Goal: Contribute content: Add original content to the website for others to see

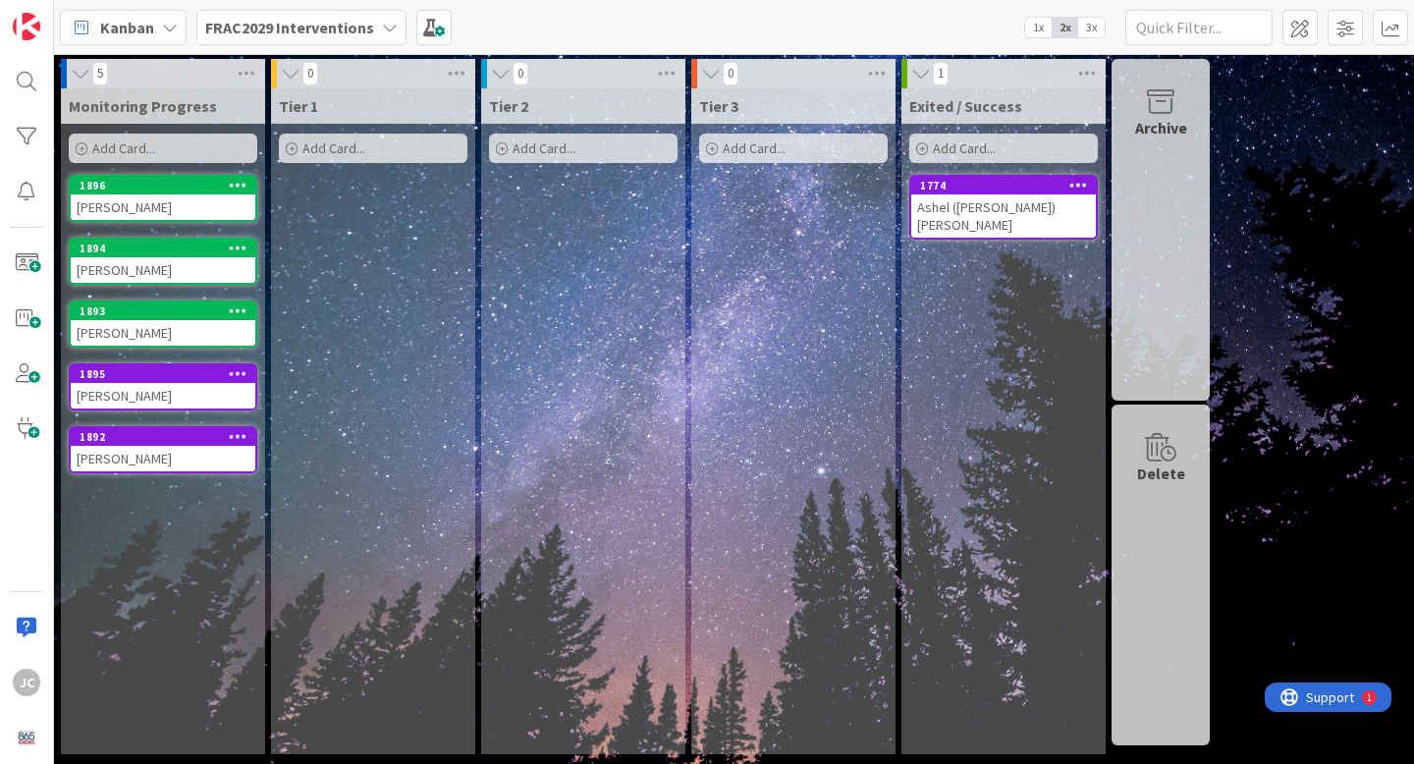
click at [296, 26] on b "FRAC2029 Interventions" at bounding box center [289, 28] width 169 height 20
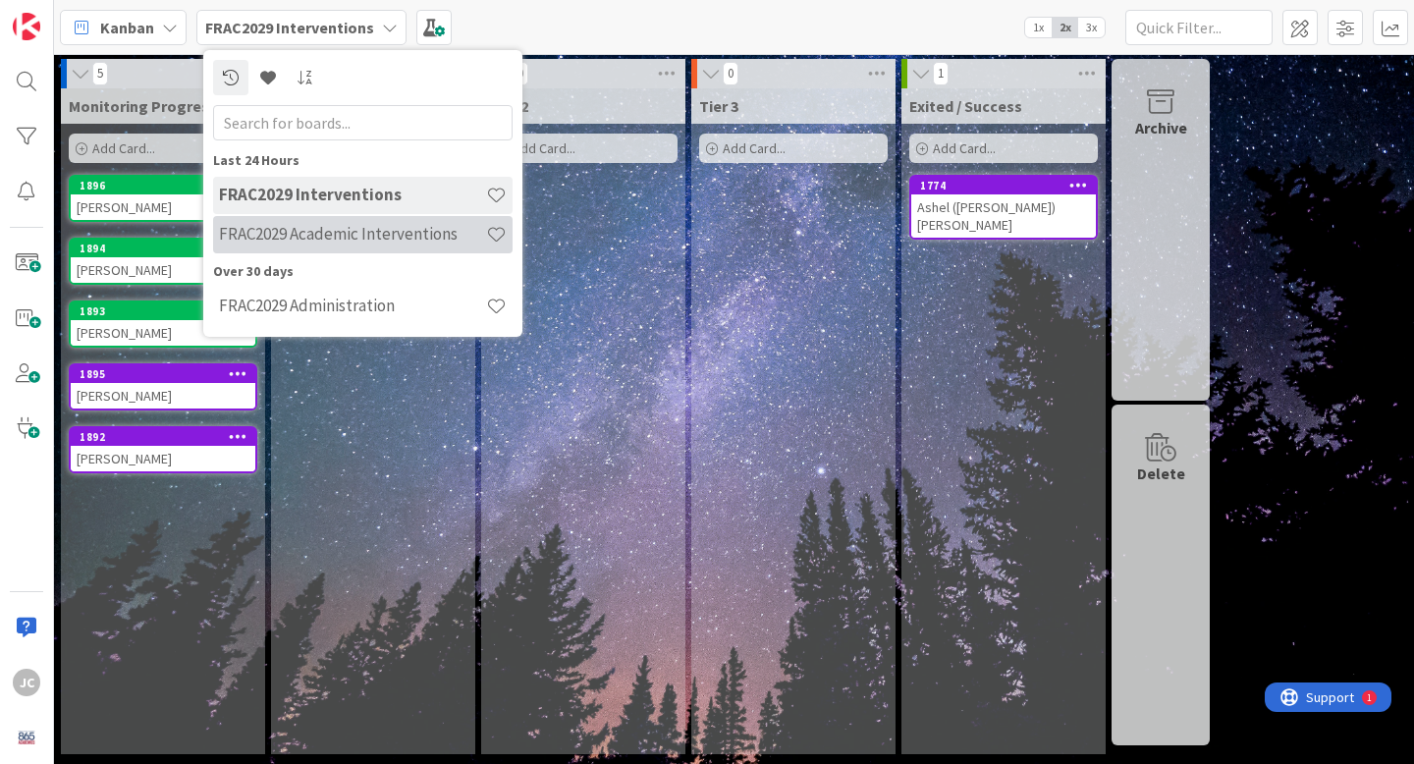
click at [365, 236] on h4 "FRAC2029 Academic Interventions" at bounding box center [352, 234] width 267 height 20
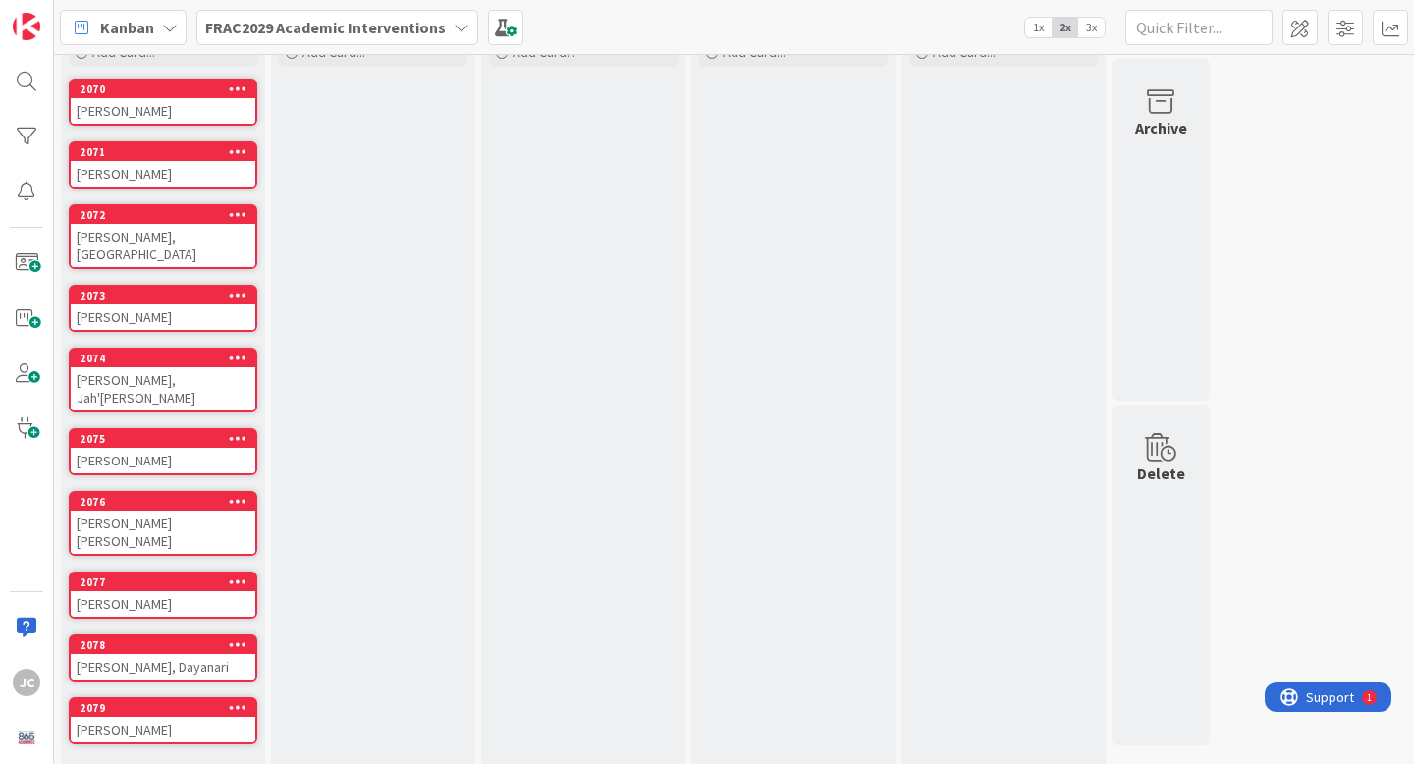
click at [148, 760] on link "Show More (12)" at bounding box center [163, 775] width 189 height 31
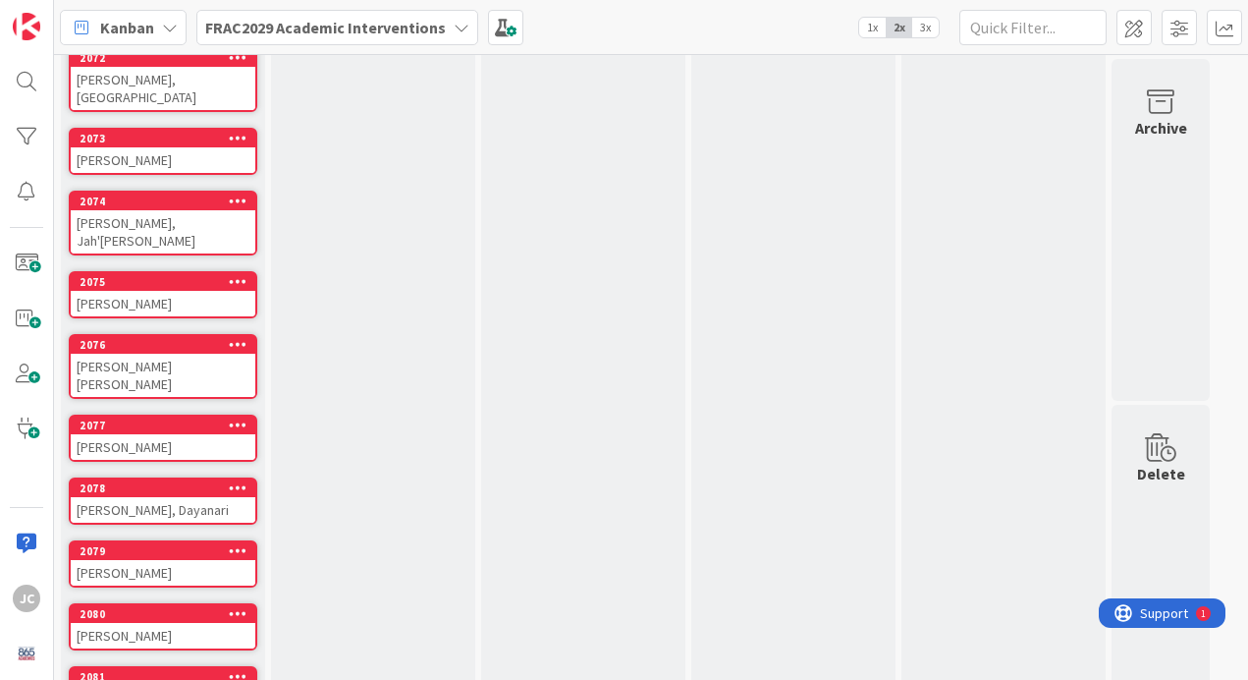
scroll to position [246, 0]
click at [181, 418] on div "2077" at bounding box center [168, 425] width 176 height 14
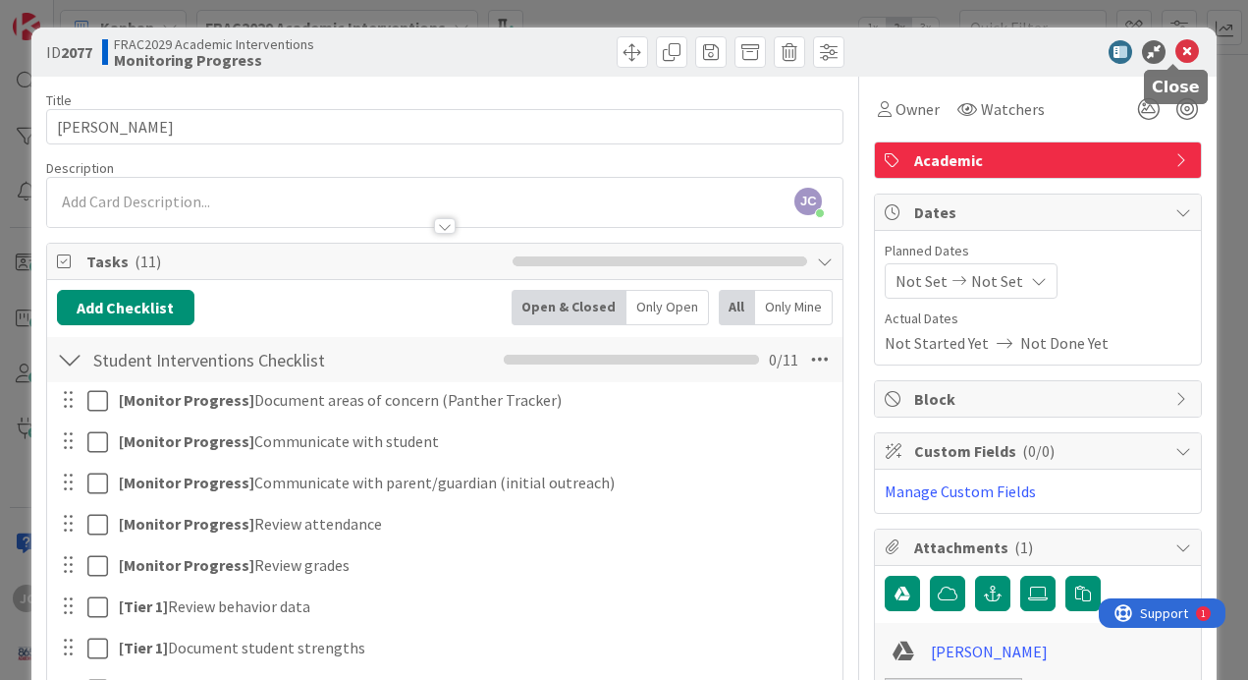
click at [1180, 52] on icon at bounding box center [1188, 52] width 24 height 24
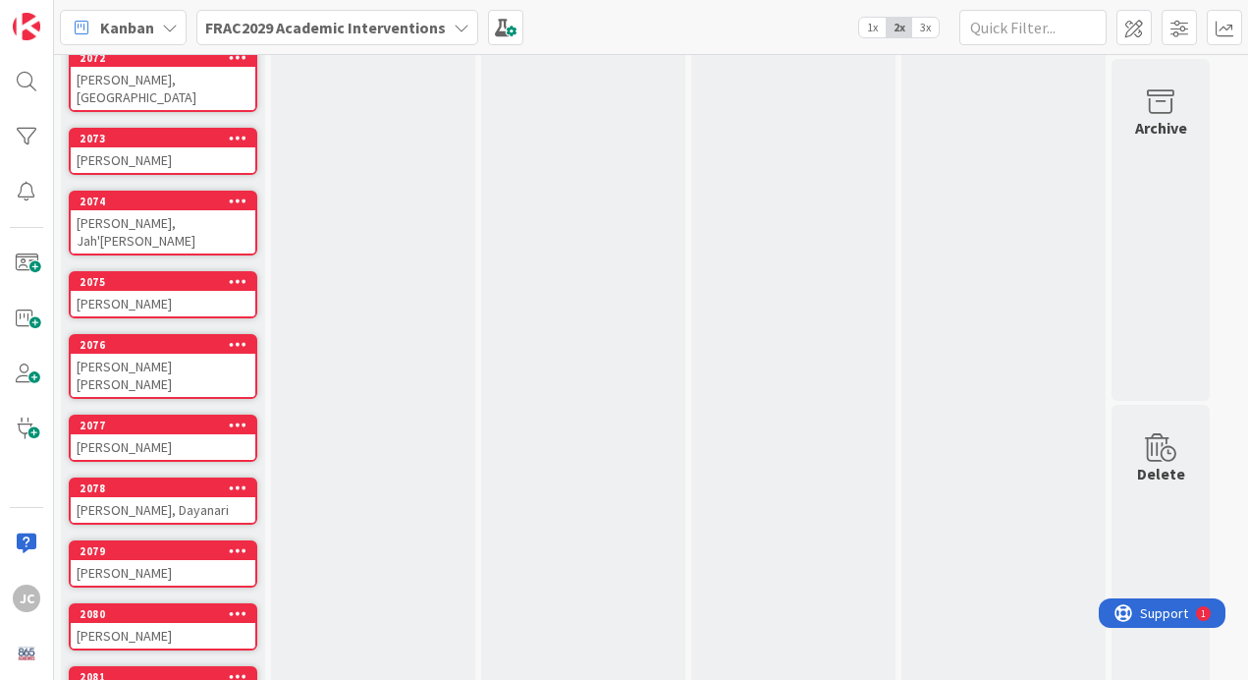
click at [294, 18] on b "FRAC2029 Academic Interventions" at bounding box center [325, 28] width 241 height 20
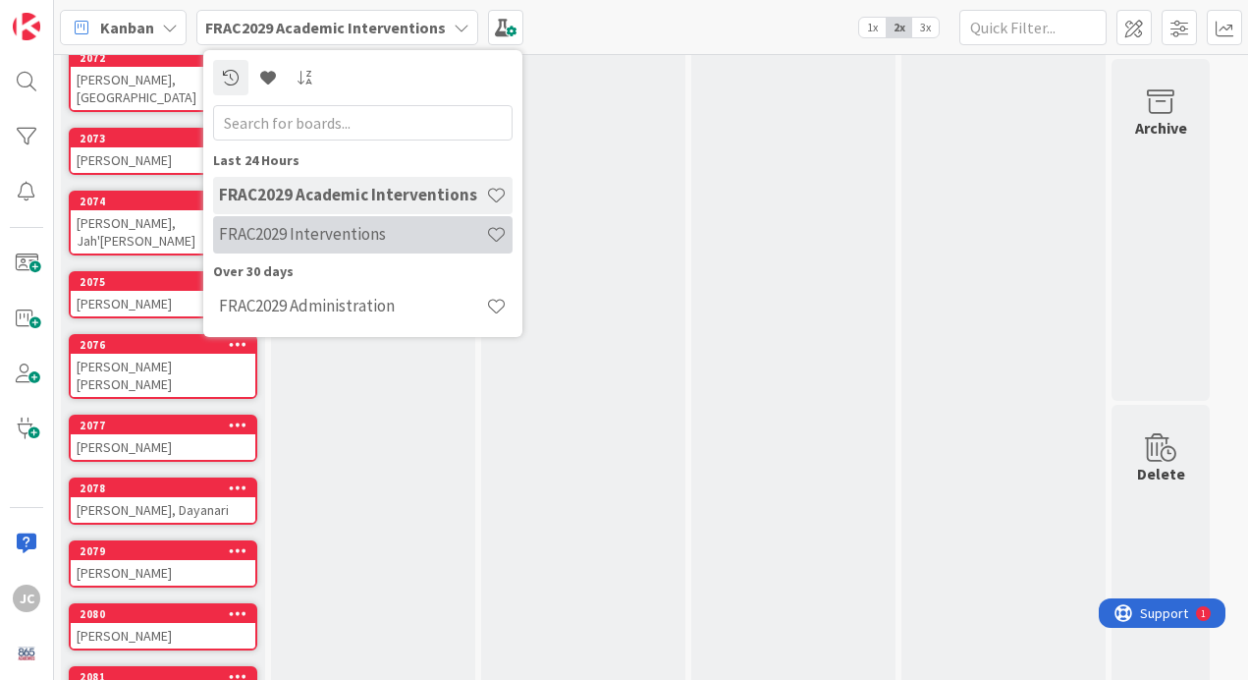
click at [335, 226] on h4 "FRAC2029 Interventions" at bounding box center [352, 234] width 267 height 20
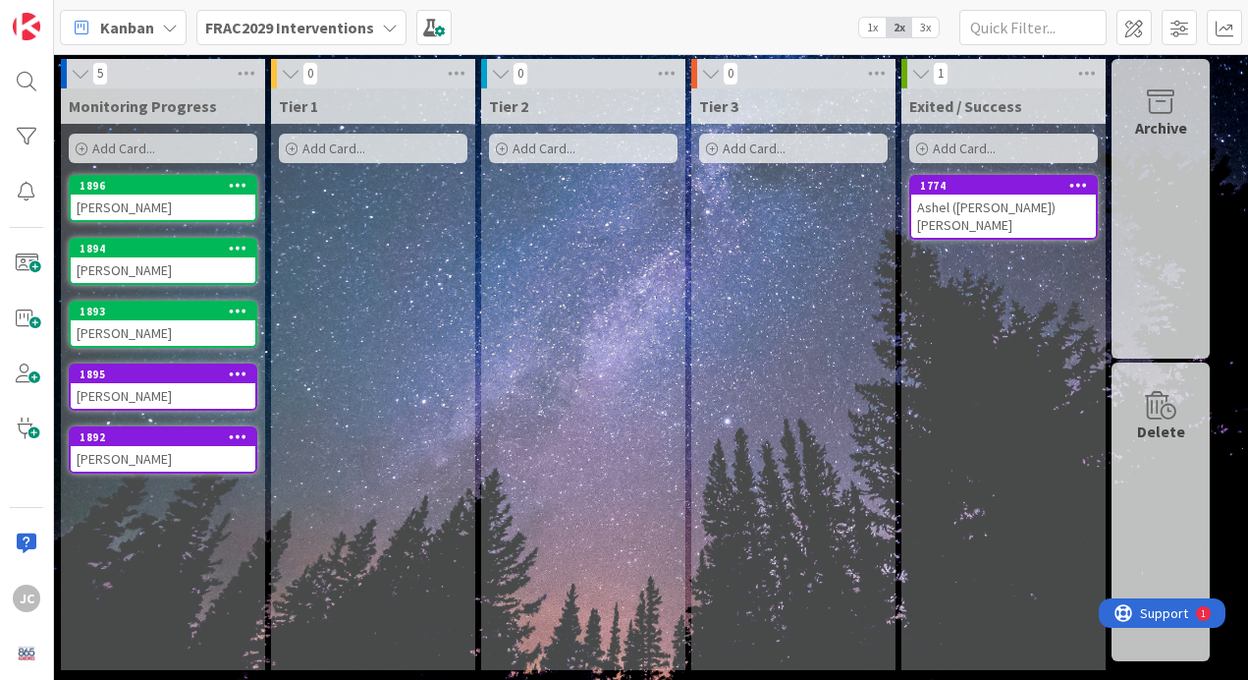
click at [127, 141] on span "Add Card..." at bounding box center [123, 148] width 63 height 18
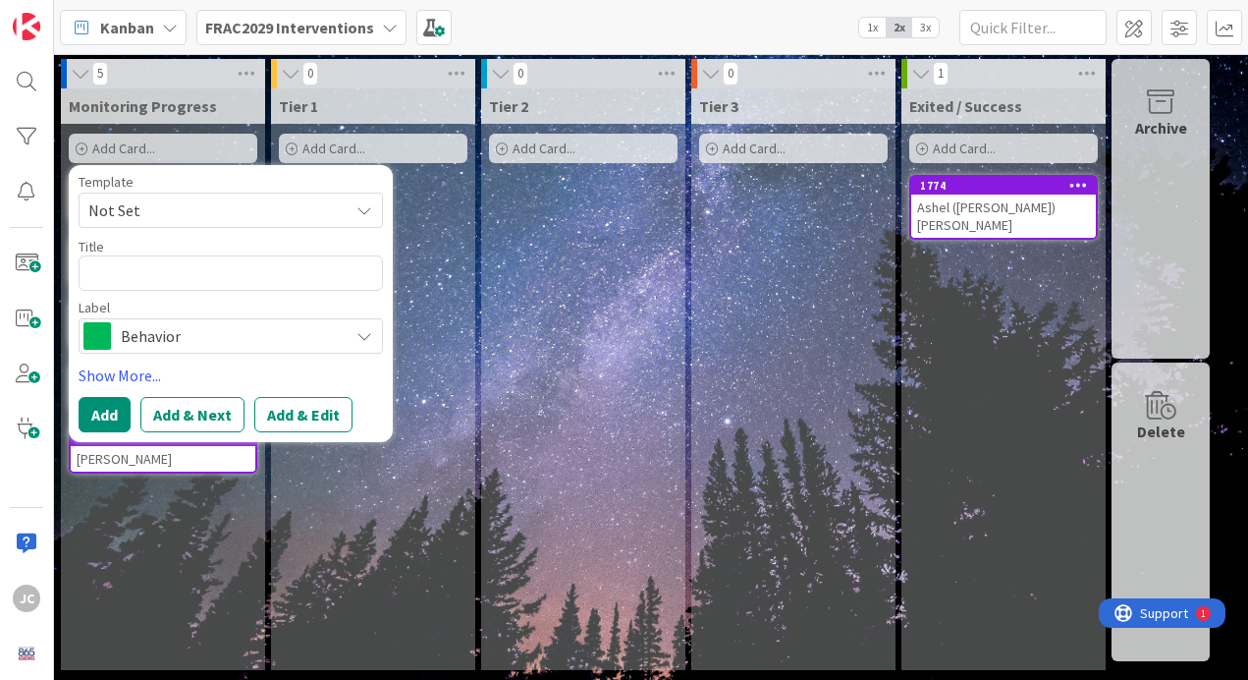
type textarea "x"
type textarea "A"
type textarea "x"
type textarea "Ad"
type textarea "x"
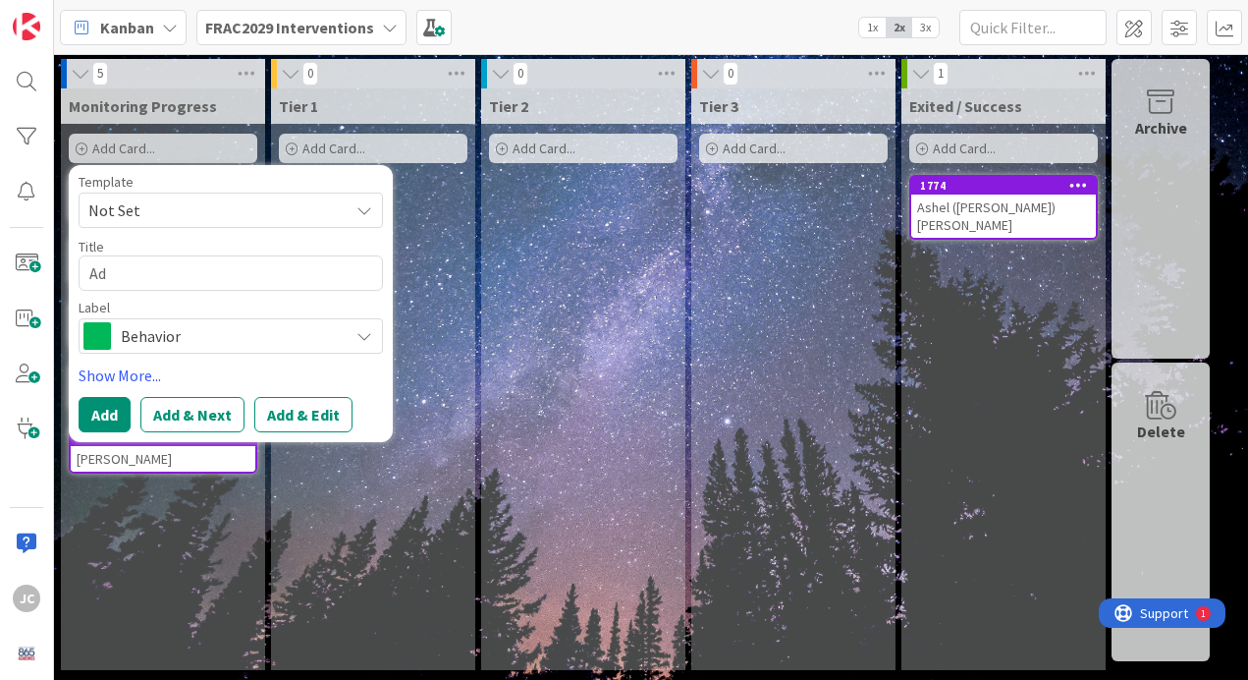
type textarea "Ado"
type textarea "x"
type textarea "Adol"
type textarea "x"
type textarea "[PERSON_NAME]"
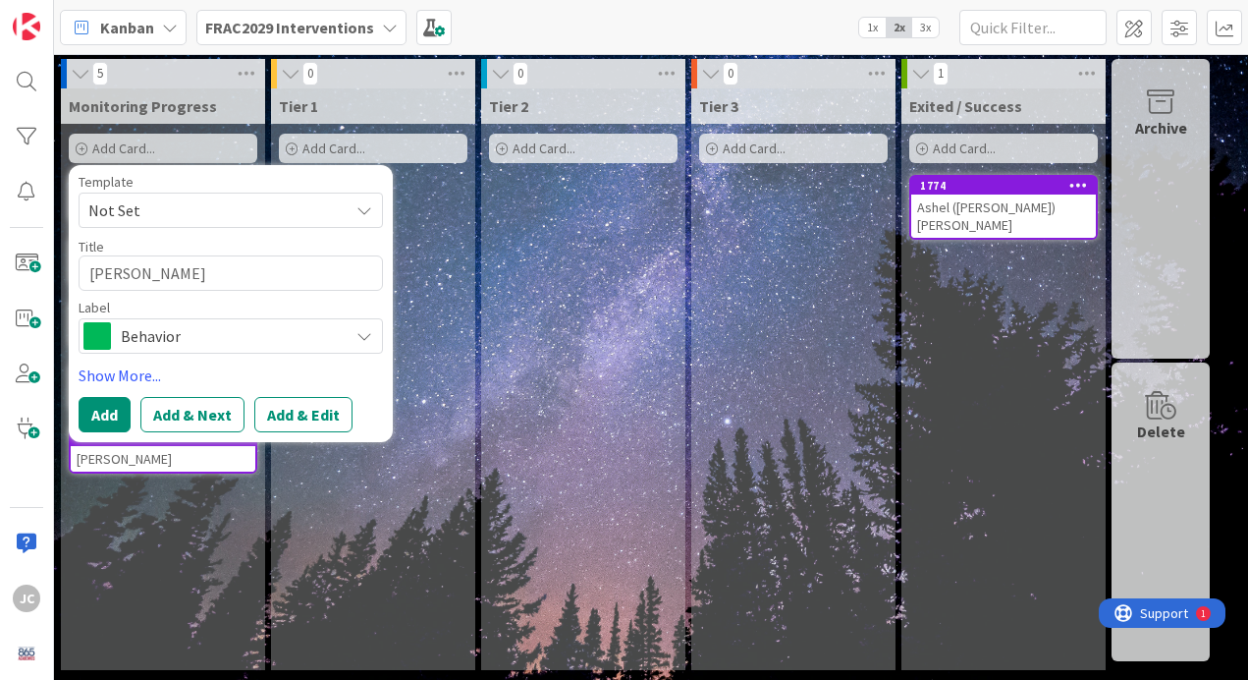
type textarea "x"
type textarea "[PERSON_NAME]"
type textarea "x"
type textarea "[PERSON_NAME]"
type textarea "x"
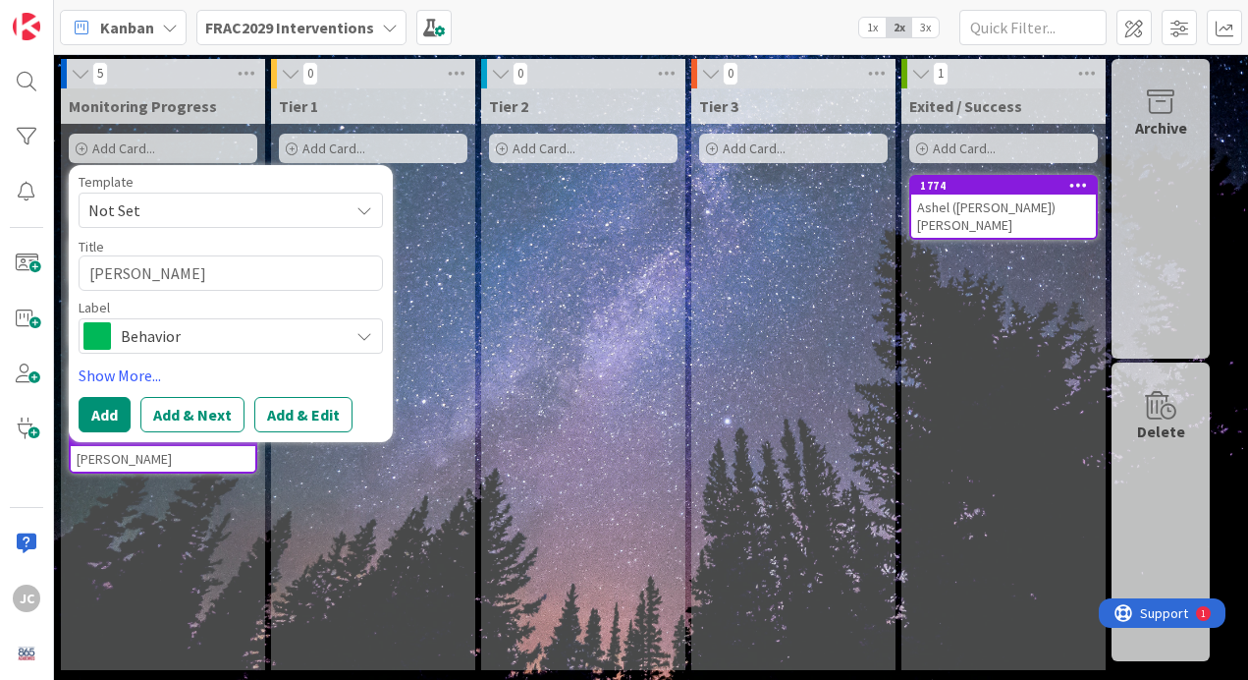
type textarea "[PERSON_NAME]"
type textarea "x"
type textarea "[PERSON_NAME]"
type textarea "x"
type textarea "[PERSON_NAME]"
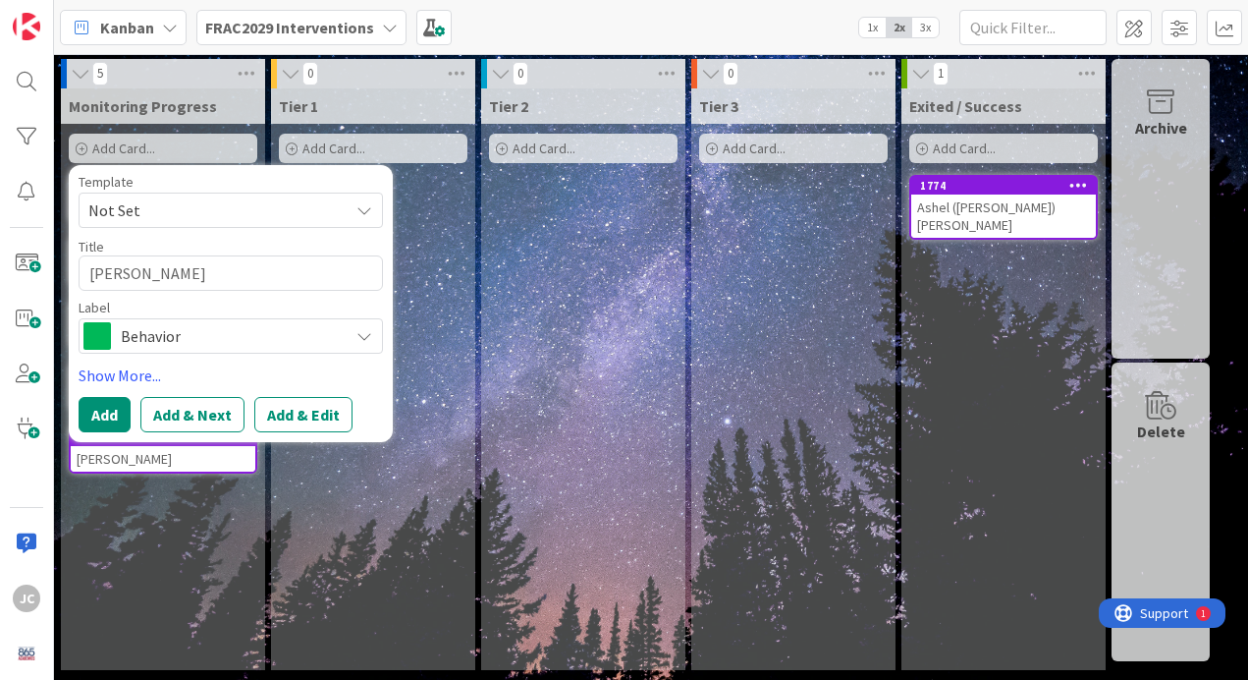
type textarea "x"
type textarea "[PERSON_NAME]"
type textarea "x"
type textarea "[PERSON_NAME]"
click at [170, 208] on span "Not Set" at bounding box center [211, 210] width 246 height 26
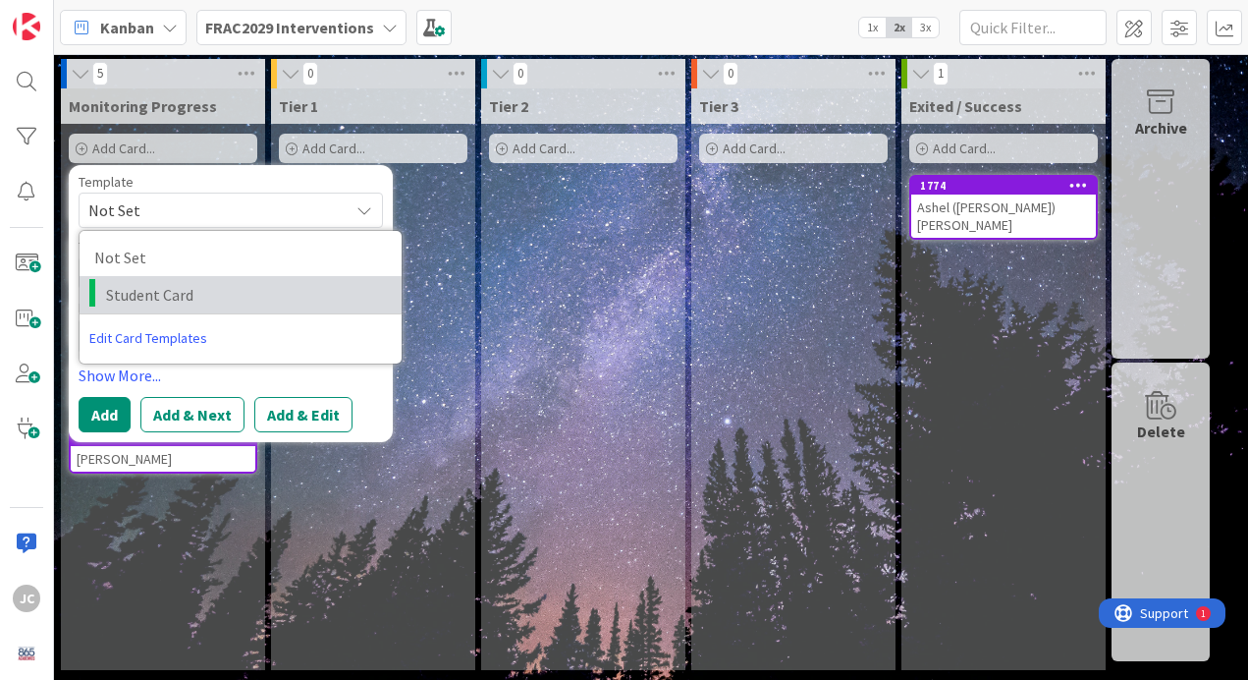
click at [193, 294] on span "Student Card" at bounding box center [246, 295] width 281 height 26
type textarea "x"
type textarea "Student Card"
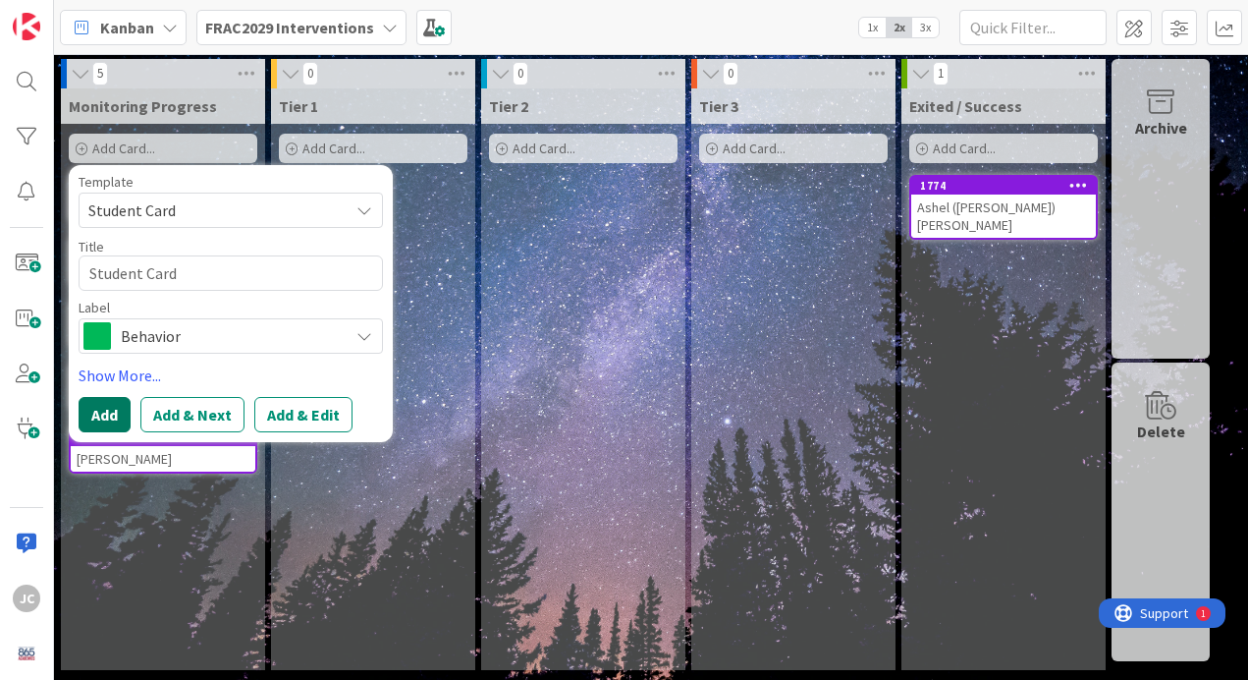
click at [105, 415] on button "Add" at bounding box center [105, 414] width 52 height 35
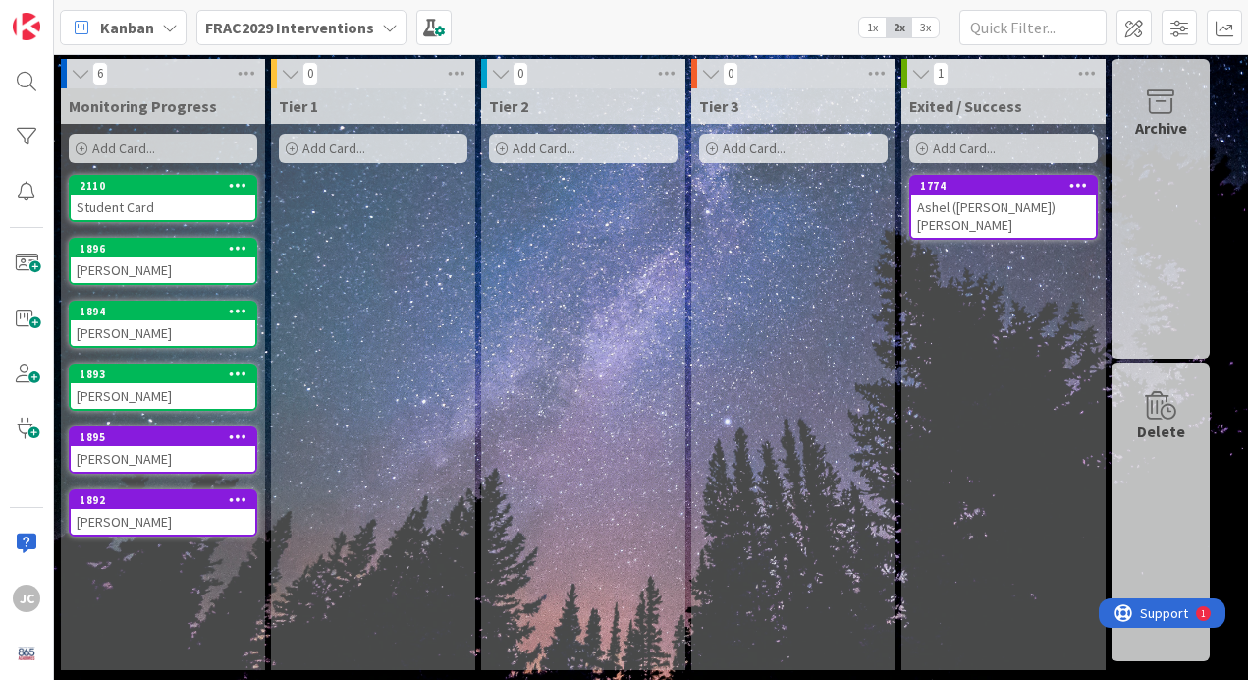
click at [162, 140] on div "Add Card..." at bounding box center [163, 148] width 189 height 29
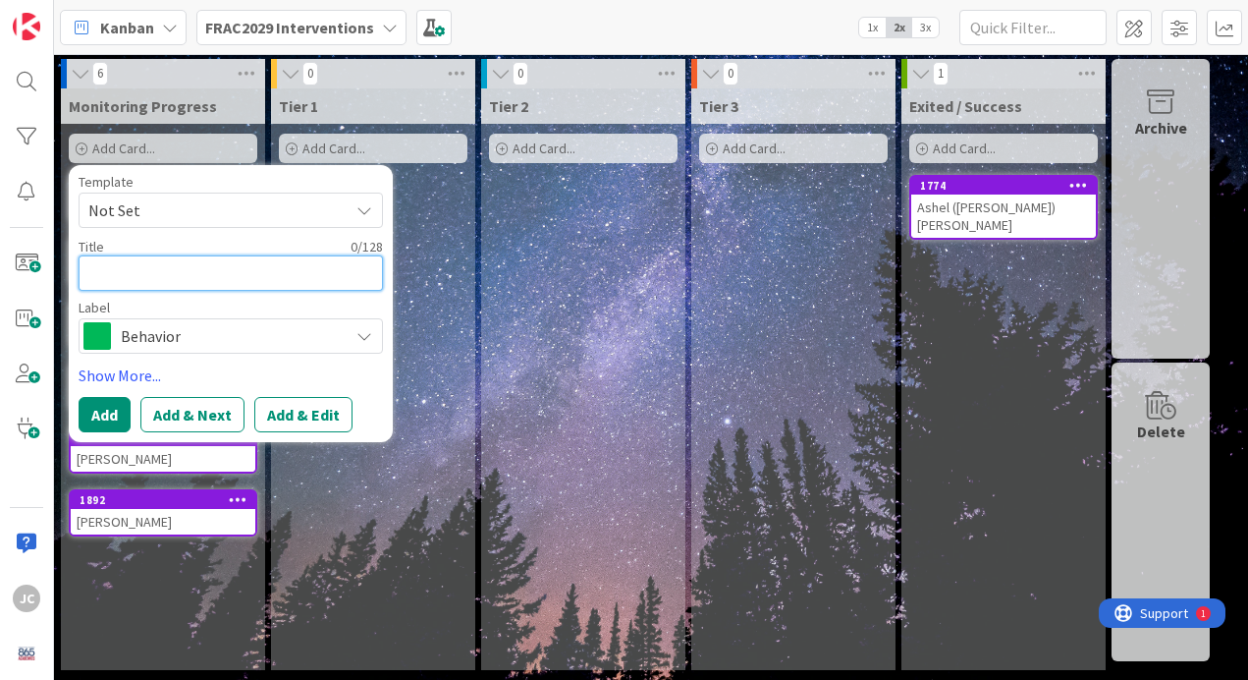
type textarea "x"
type textarea "G"
type textarea "x"
type textarea "Ga"
type textarea "x"
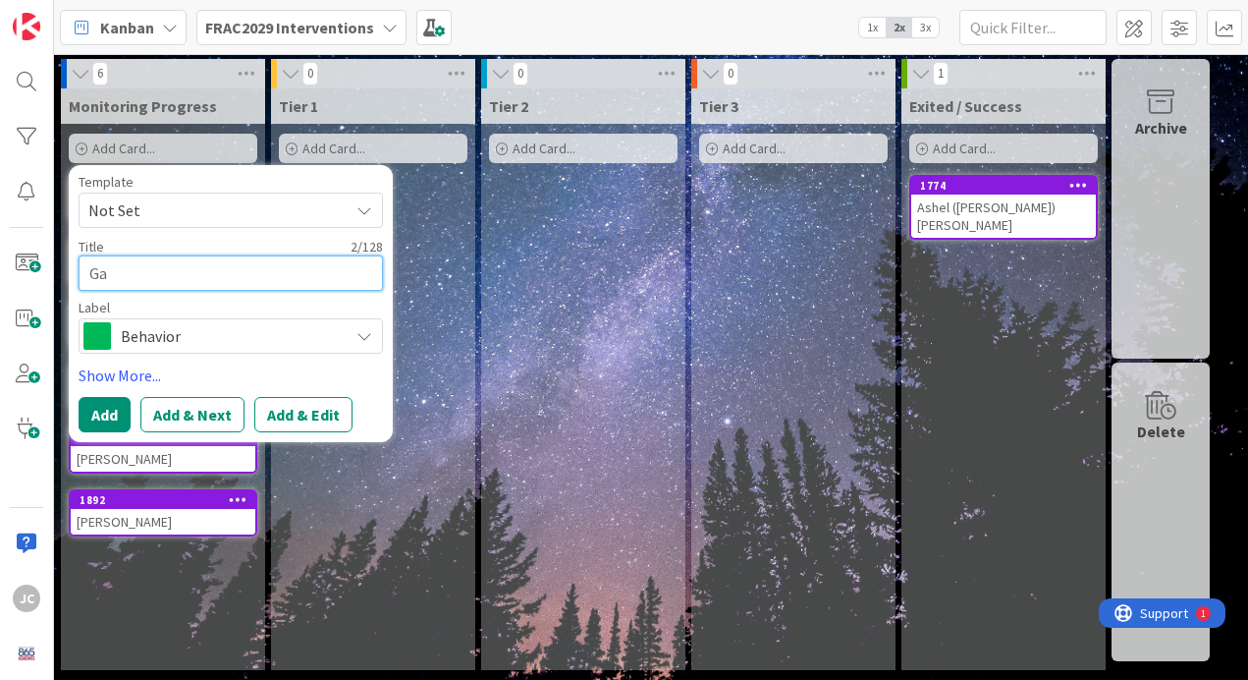
type textarea "Gab"
type textarea "x"
type textarea "Gabr"
type textarea "x"
type textarea "Gabri"
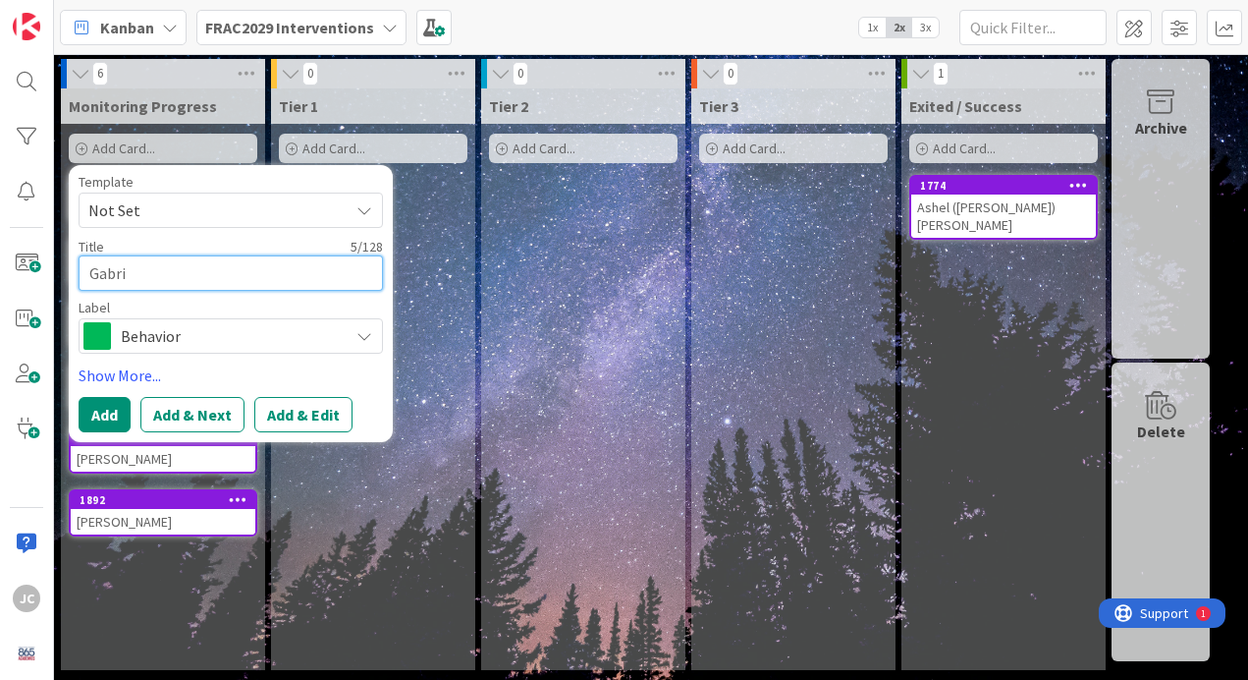
type textarea "x"
type textarea "Gabrie"
type textarea "x"
type textarea "[PERSON_NAME]"
type textarea "x"
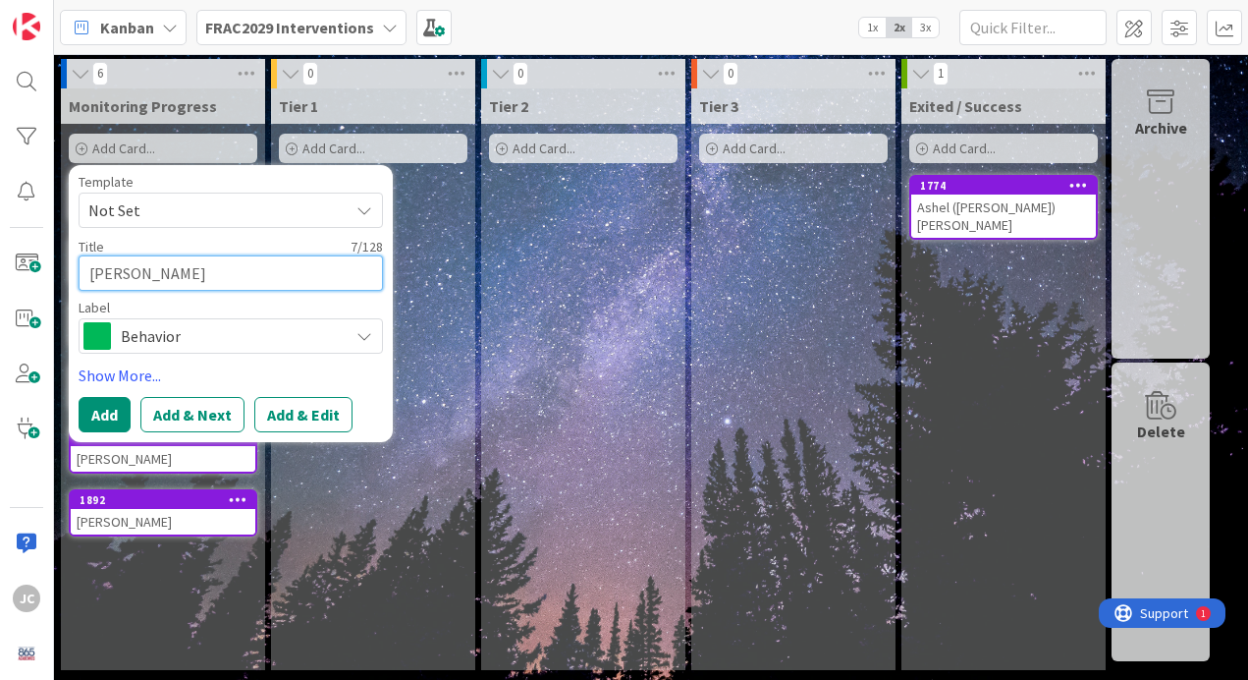
type textarea "[PERSON_NAME]"
type textarea "x"
type textarea "[PERSON_NAME] ""
type textarea "x"
type textarea "[PERSON_NAME] "L"
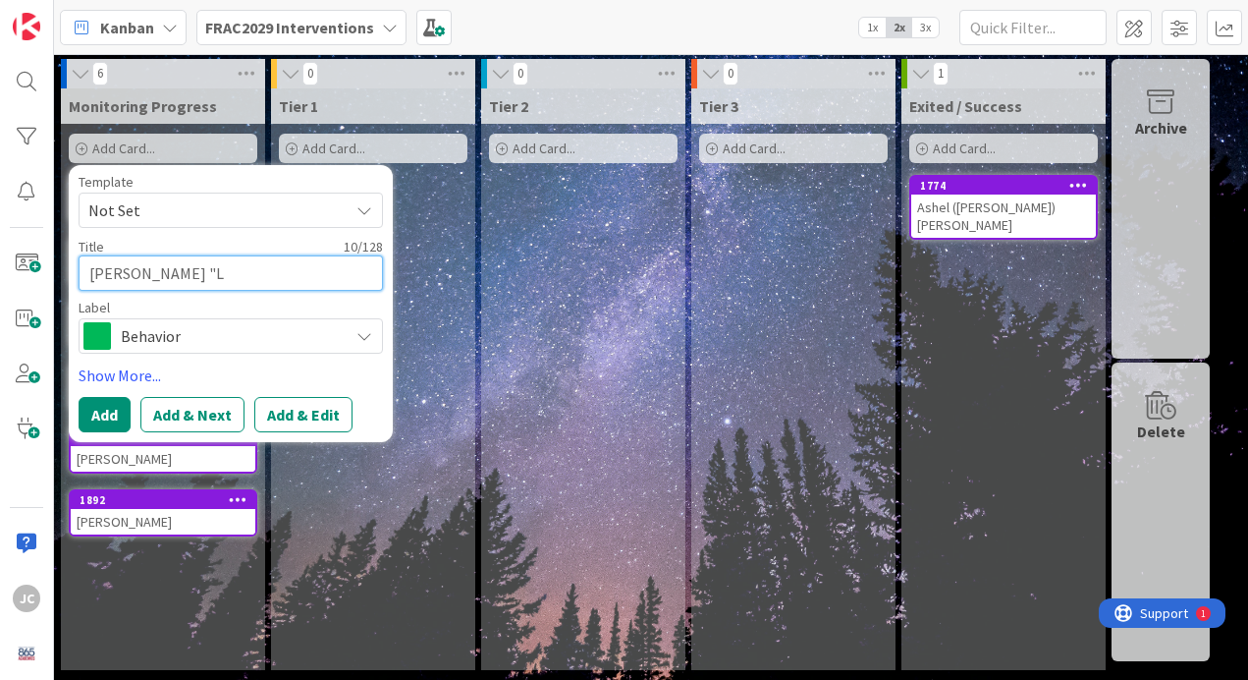
type textarea "x"
type textarea "[PERSON_NAME] "Lo"
type textarea "x"
type textarea "[PERSON_NAME] "Log"
type textarea "x"
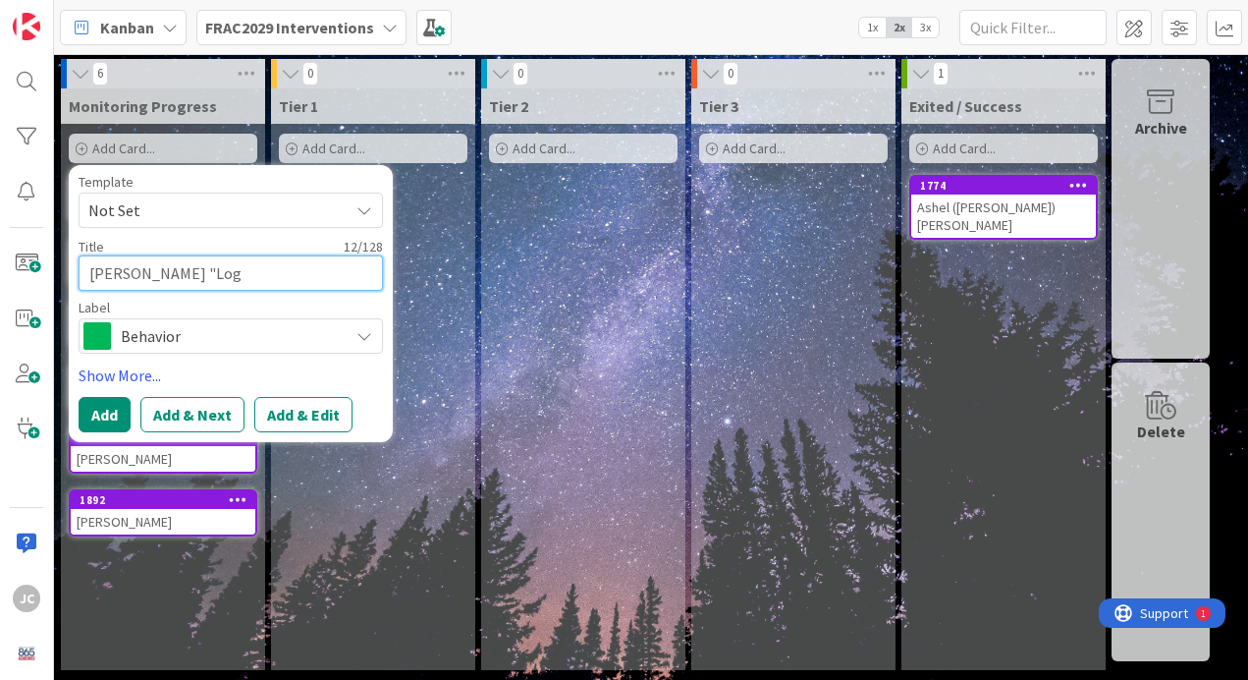
type textarea "[PERSON_NAME] "[PERSON_NAME]"
type textarea "x"
type textarea "[PERSON_NAME] "[PERSON_NAME]"
type textarea "x"
type textarea "[PERSON_NAME] "[PERSON_NAME]""
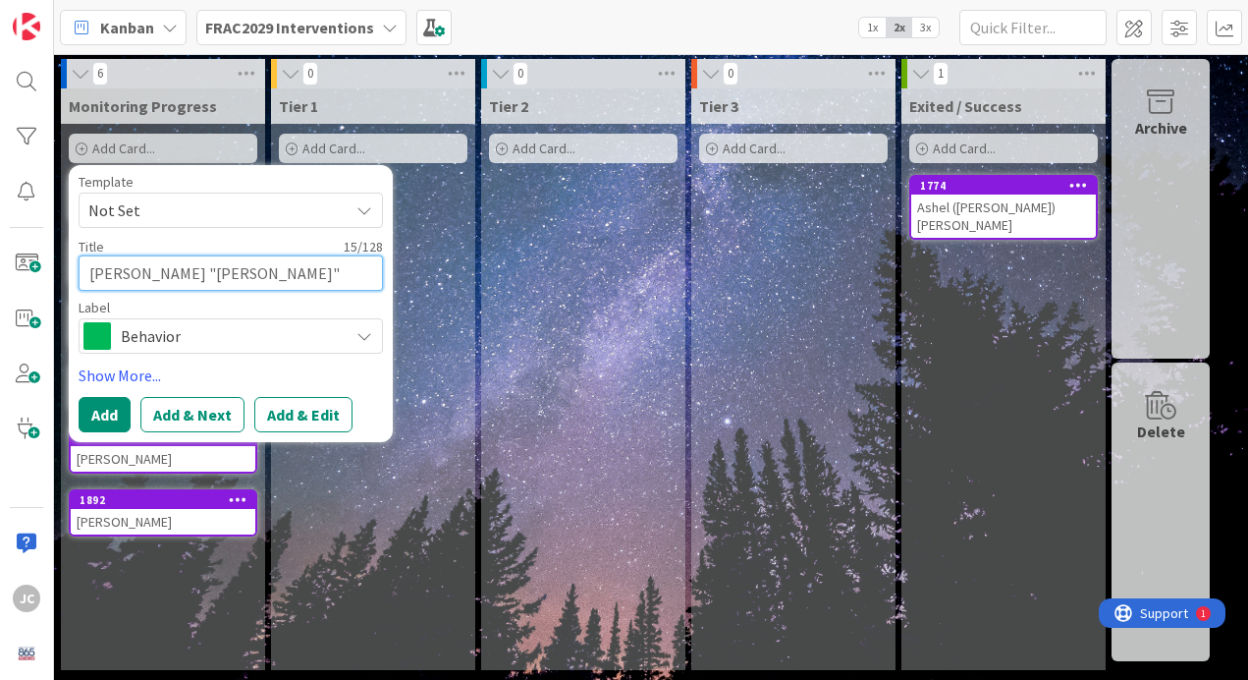
type textarea "x"
type textarea "[PERSON_NAME] "[PERSON_NAME]""
type textarea "x"
type textarea "[PERSON_NAME] "[PERSON_NAME]" M"
type textarea "x"
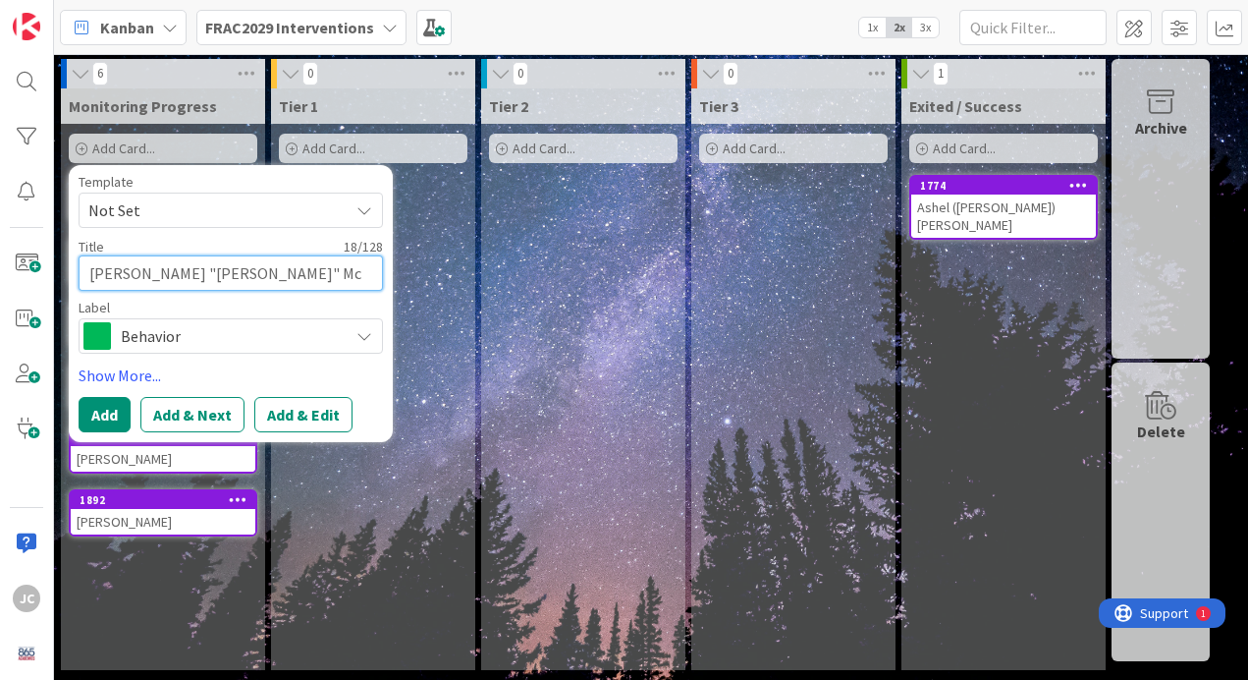
type textarea "[PERSON_NAME] "[PERSON_NAME]" Mc"
type textarea "x"
type textarea "[PERSON_NAME] "[PERSON_NAME]" Mch"
type textarea "x"
type textarea "[PERSON_NAME] "[PERSON_NAME]" Mche"
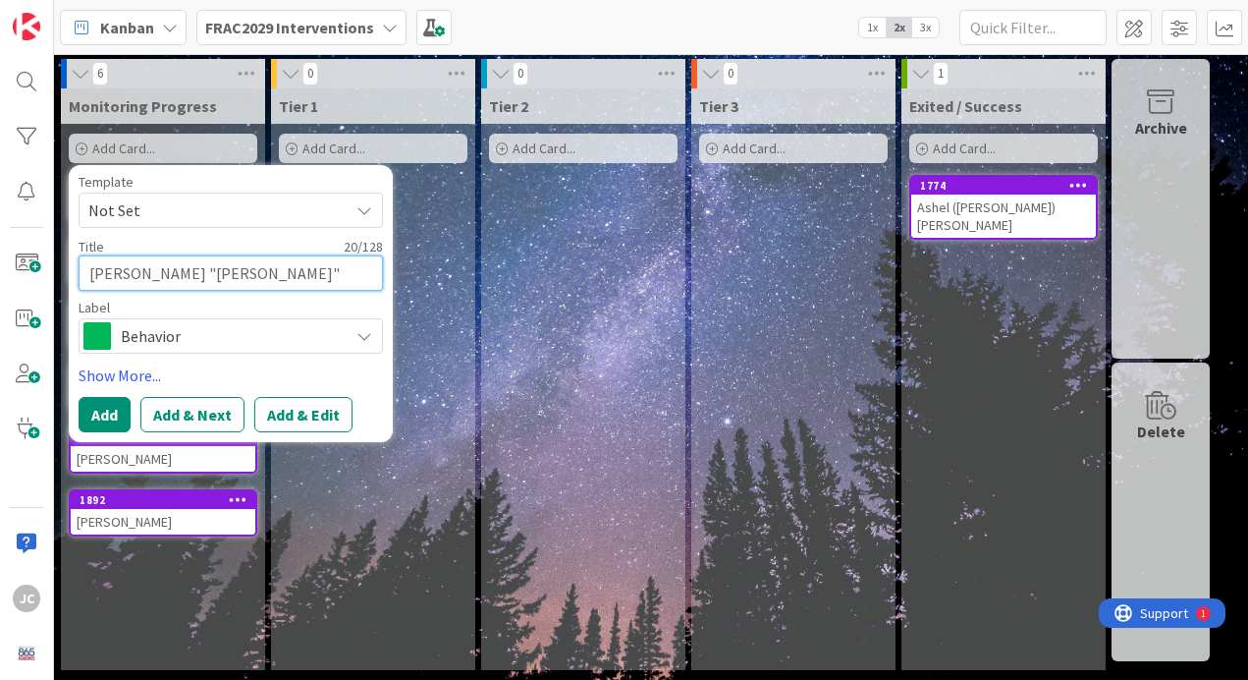
type textarea "x"
type textarea "[PERSON_NAME] "[PERSON_NAME]" Mch"
type textarea "x"
type textarea "[PERSON_NAME] "[PERSON_NAME]" Mc"
type textarea "x"
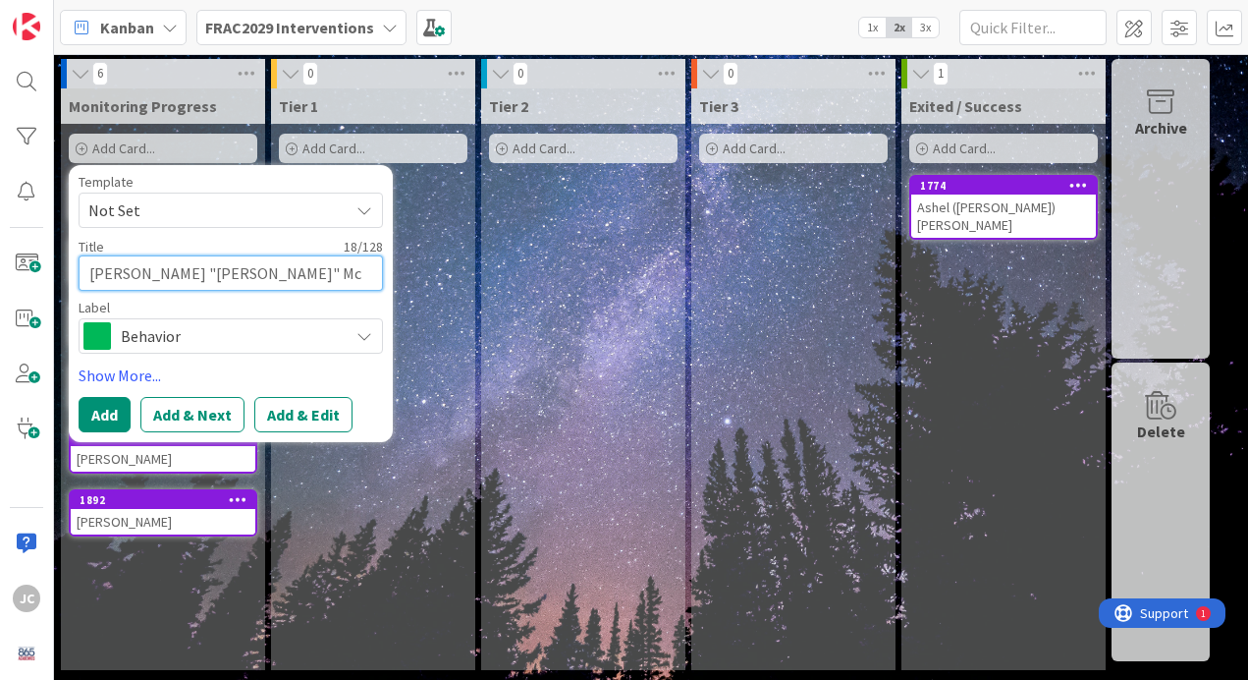
type textarea "[PERSON_NAME] "[PERSON_NAME]" Mce"
type textarea "x"
type textarea "[PERSON_NAME] "[PERSON_NAME]" Mceh"
type textarea "x"
type textarea "[PERSON_NAME] "[PERSON_NAME]" Mcehe"
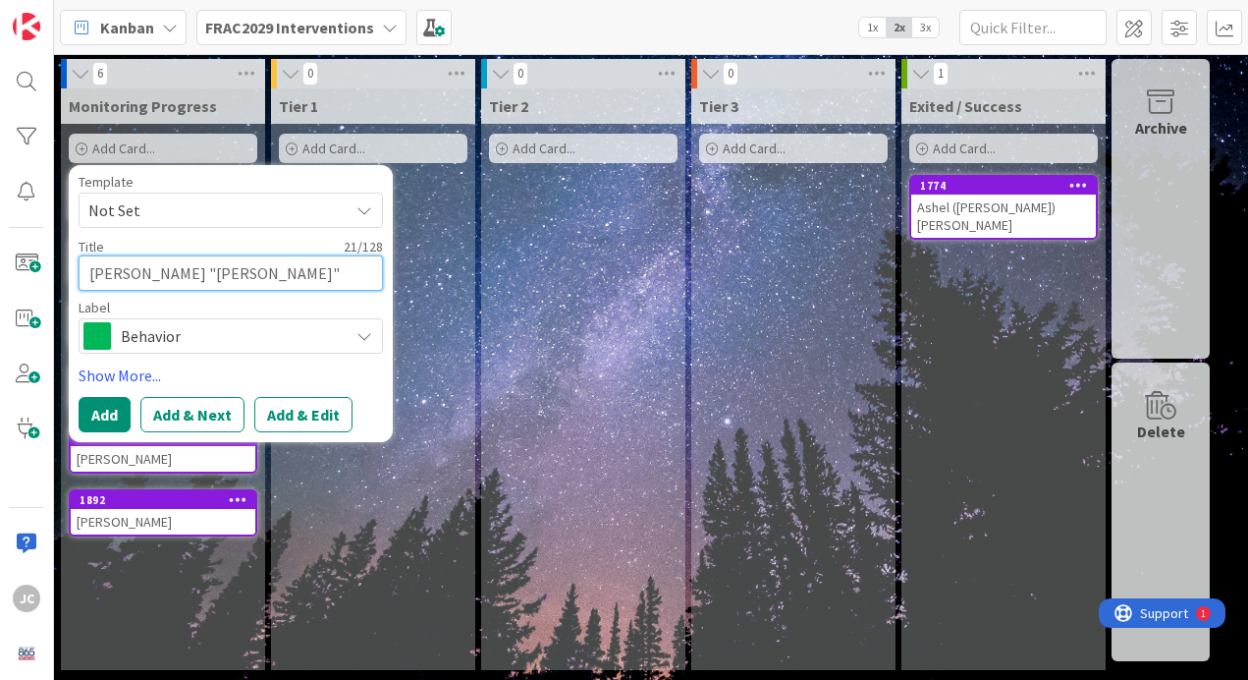
type textarea "x"
type textarea "[PERSON_NAME] "[PERSON_NAME]" Mceh"
type textarea "x"
type textarea "[PERSON_NAME] "[PERSON_NAME]" Mce"
type textarea "x"
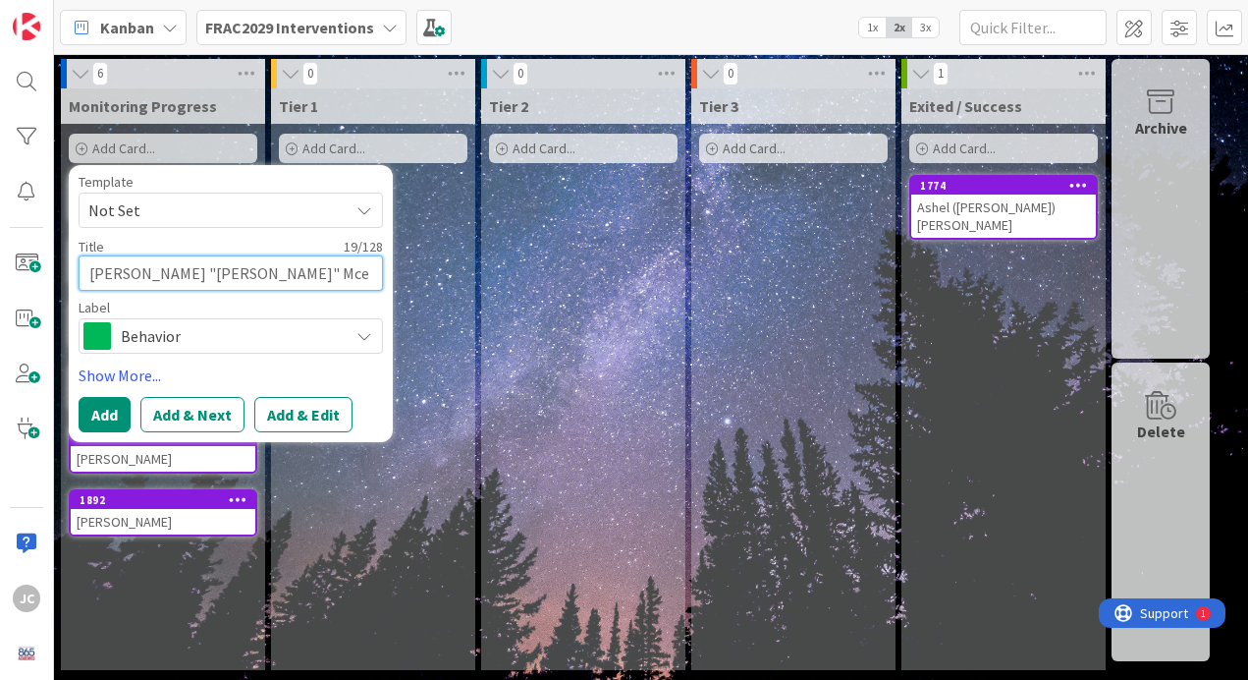
type textarea "[PERSON_NAME] "[PERSON_NAME]" Mcel"
type textarea "x"
type textarea "[PERSON_NAME] "[PERSON_NAME]" Mcelh"
type textarea "x"
type textarea "[PERSON_NAME] "[PERSON_NAME]" [PERSON_NAME]"
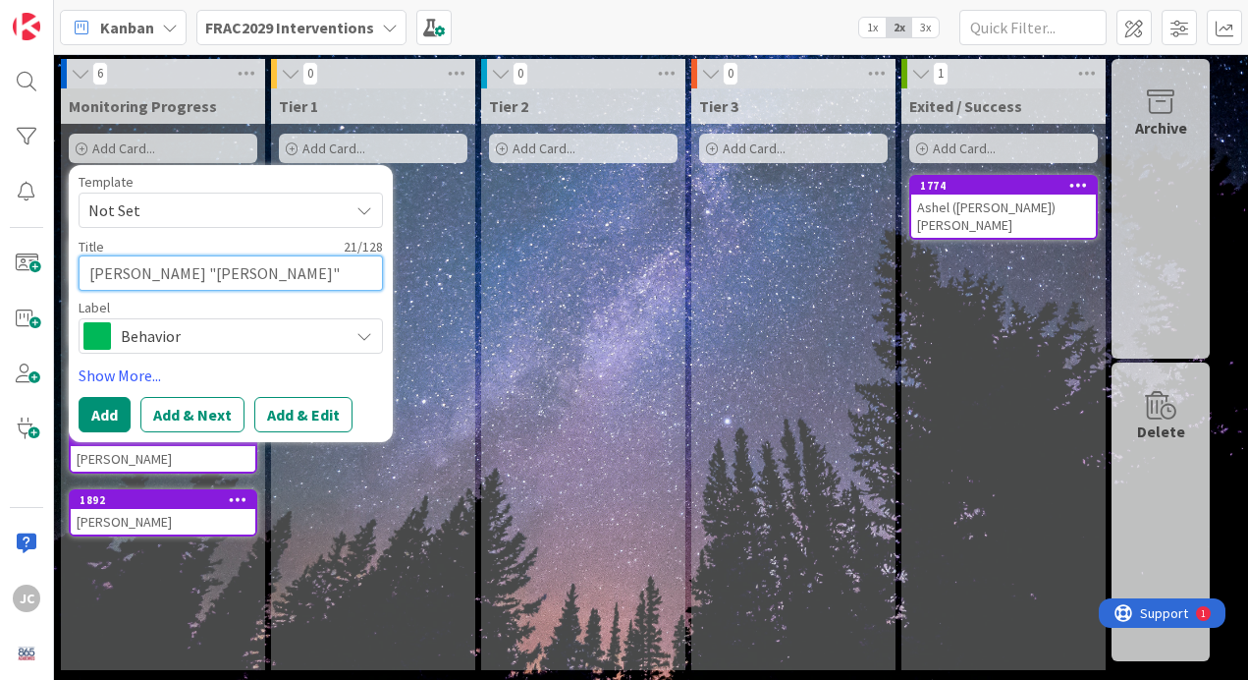
type textarea "x"
type textarea "[PERSON_NAME] "[PERSON_NAME]" [PERSON_NAME]"
type textarea "x"
type textarea "[PERSON_NAME] "[PERSON_NAME]" [PERSON_NAME]"
type textarea "x"
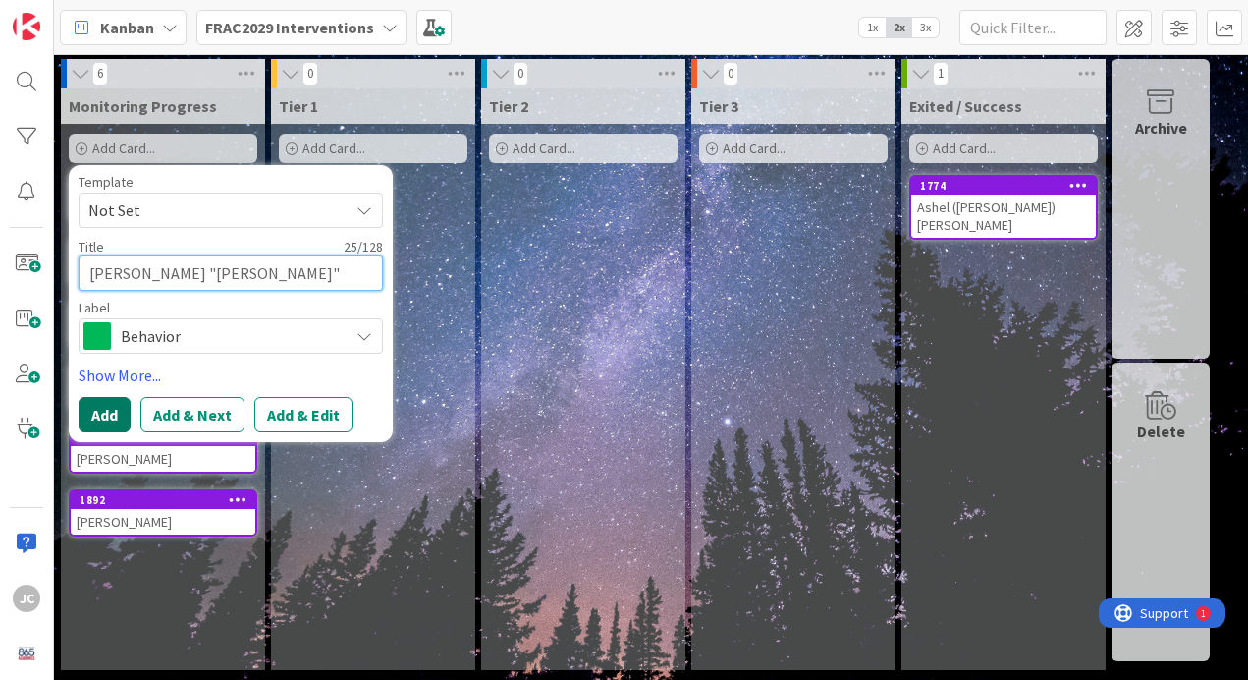
type textarea "[PERSON_NAME] "[PERSON_NAME]" [PERSON_NAME]"
click at [108, 415] on button "Add" at bounding box center [105, 414] width 52 height 35
